Goal: Information Seeking & Learning: Learn about a topic

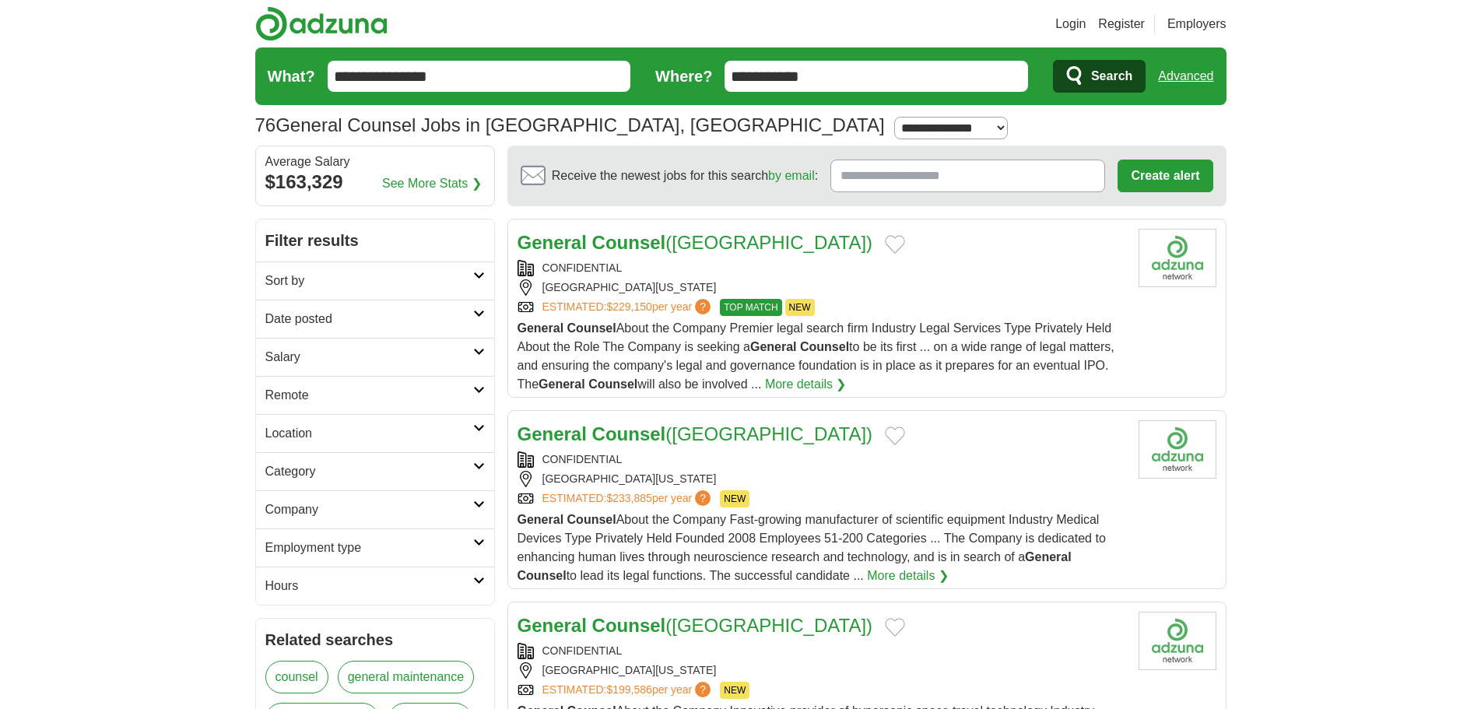
click at [619, 244] on strong "Counsel" at bounding box center [629, 242] width 74 height 21
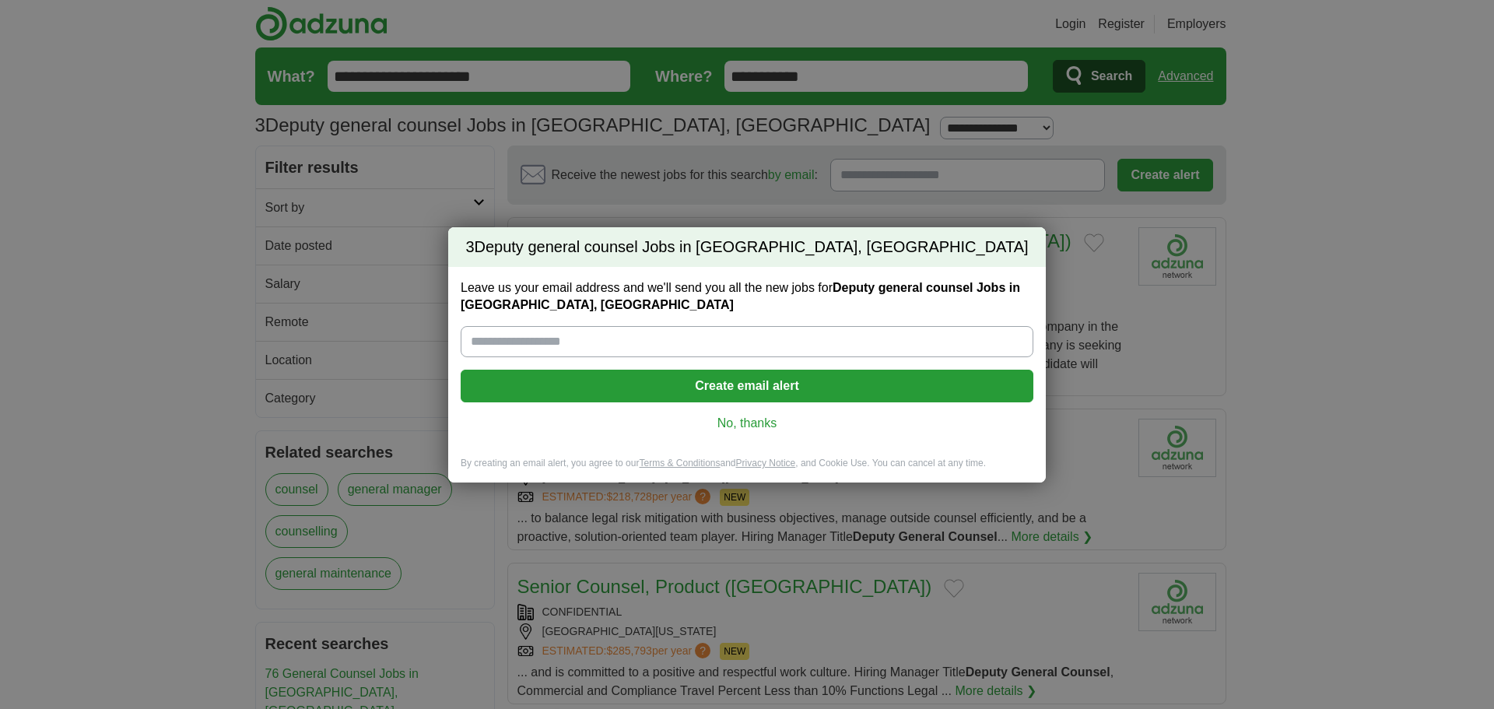
click at [751, 420] on link "No, thanks" at bounding box center [747, 423] width 548 height 17
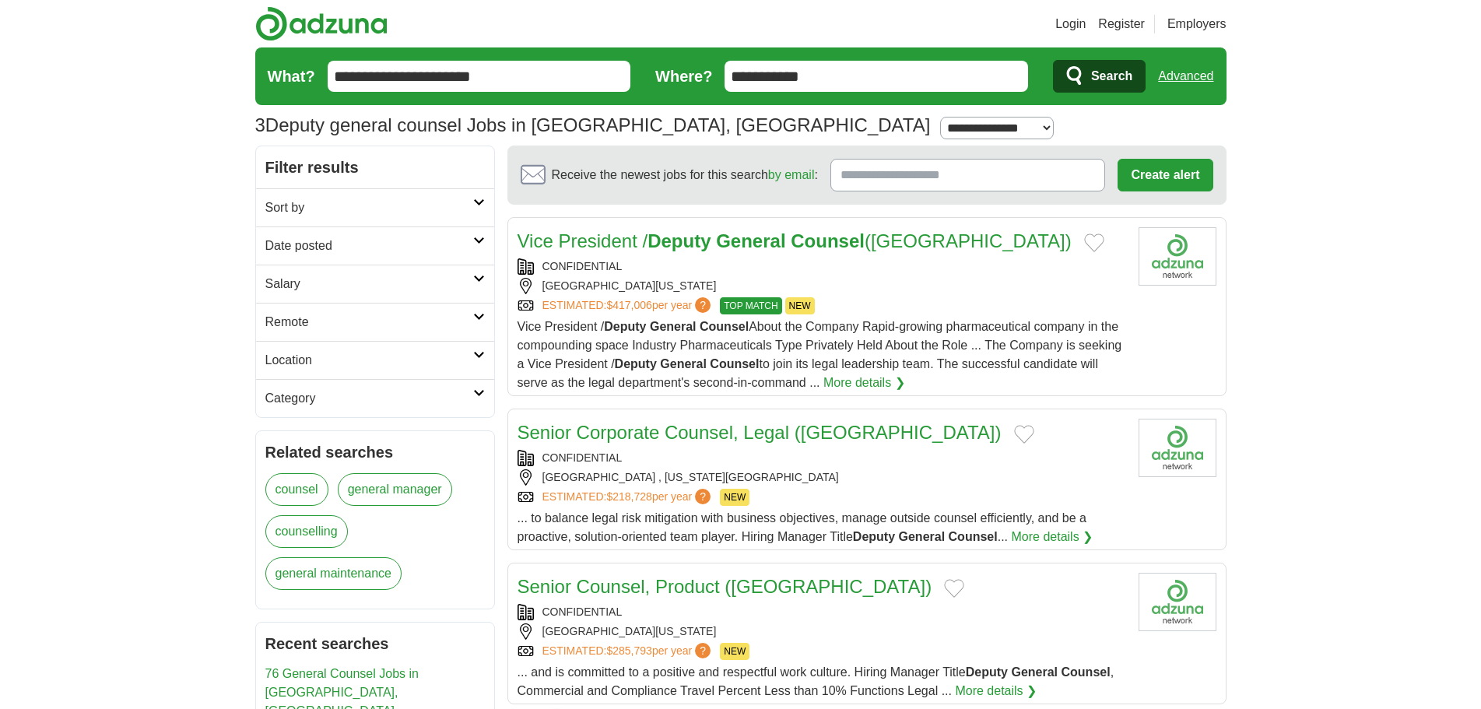
click at [658, 252] on h2 "Vice President / Deputy General Counsel (Seattle)" at bounding box center [794, 241] width 554 height 28
